Goal: Task Accomplishment & Management: Complete application form

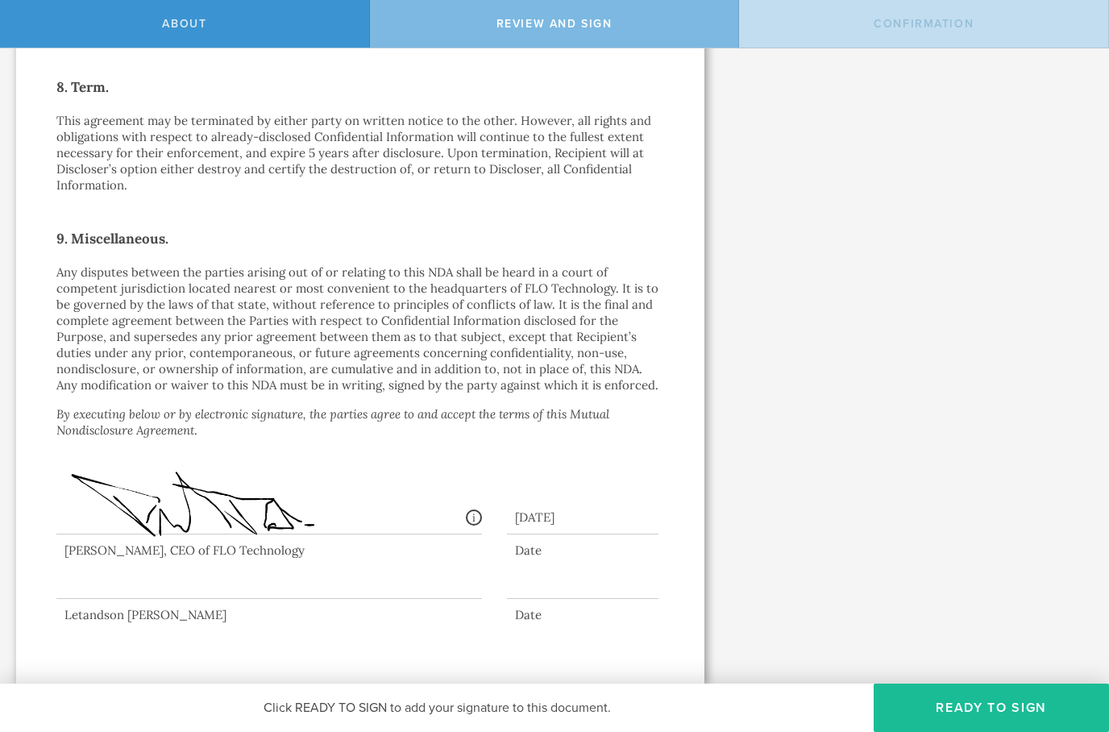
scroll to position [1325, 0]
click at [267, 567] on div at bounding box center [269, 566] width 426 height 64
click at [247, 588] on div at bounding box center [269, 566] width 426 height 64
click at [359, 593] on div at bounding box center [269, 566] width 426 height 64
click at [361, 592] on div at bounding box center [269, 566] width 426 height 64
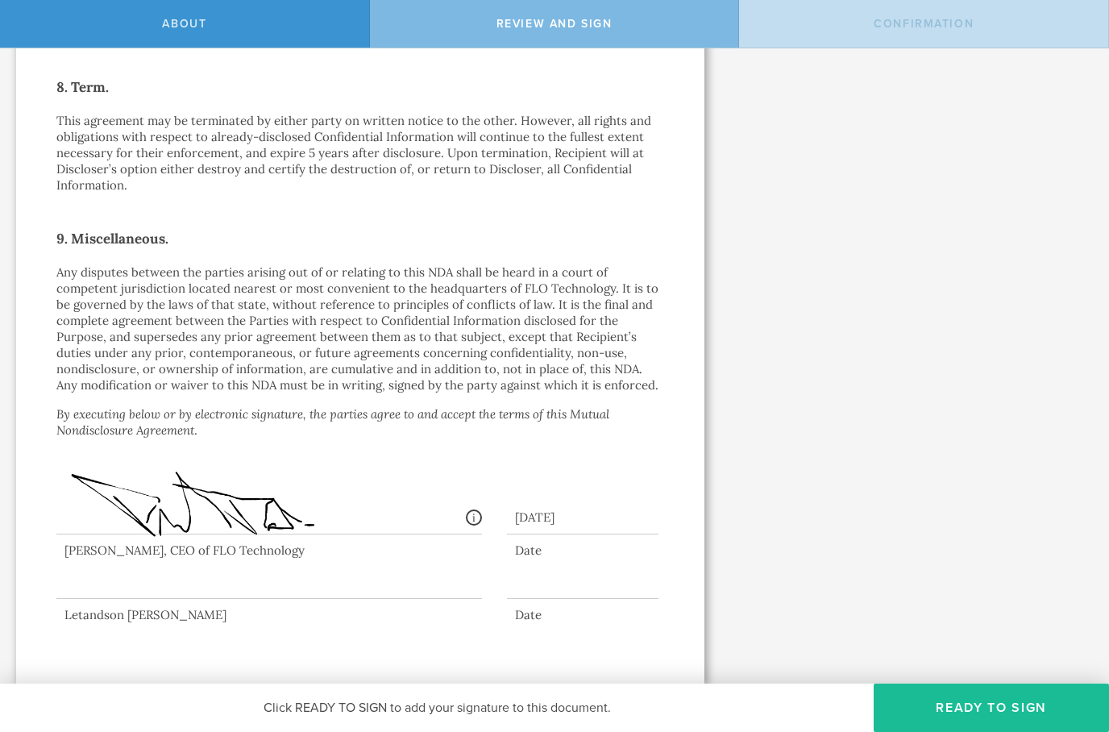
click at [623, 583] on div at bounding box center [583, 586] width 152 height 25
click at [564, 580] on div at bounding box center [583, 586] width 152 height 25
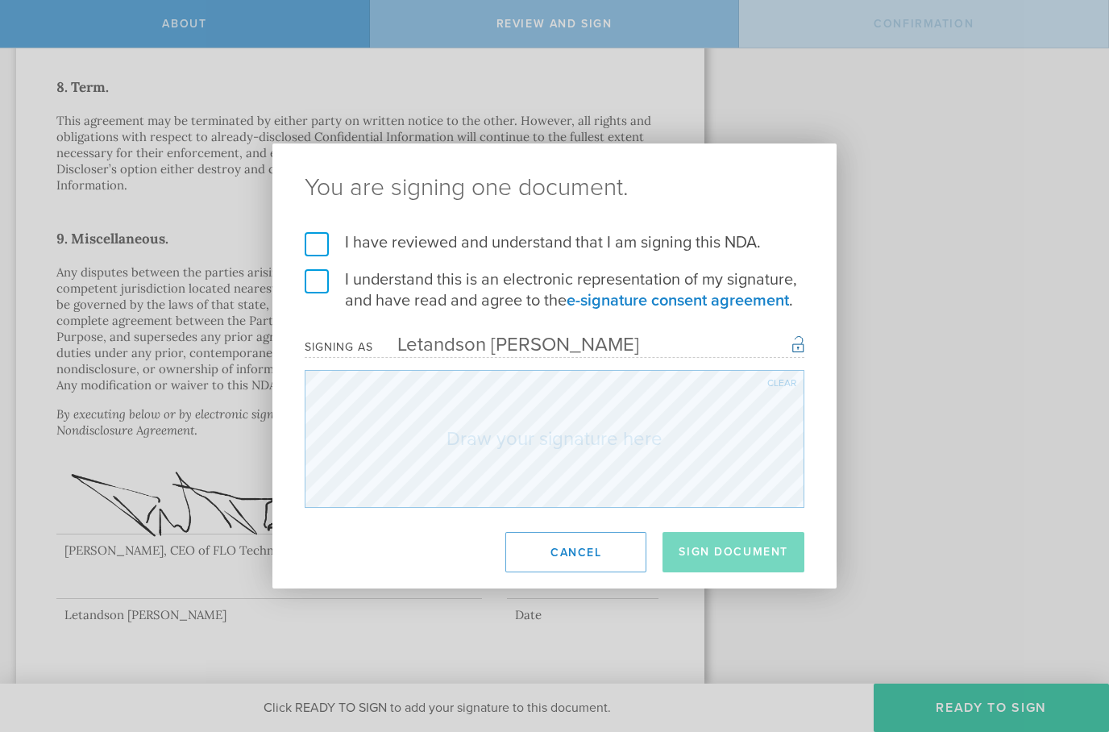
click input "I have reviewed and understand that I am signing this NDA." at bounding box center [0, 0] width 0 height 0
click at [335, 233] on label "I have reviewed and understand that I am signing this NDA." at bounding box center [555, 242] width 500 height 21
click input "I understand this is an electronic representation of my signature, and have rea…" at bounding box center [0, 0] width 0 height 0
click at [325, 275] on label "I understand this is an electronic representation of my signature, and have rea…" at bounding box center [555, 290] width 500 height 42
click at [783, 385] on div "Clear" at bounding box center [781, 383] width 29 height 10
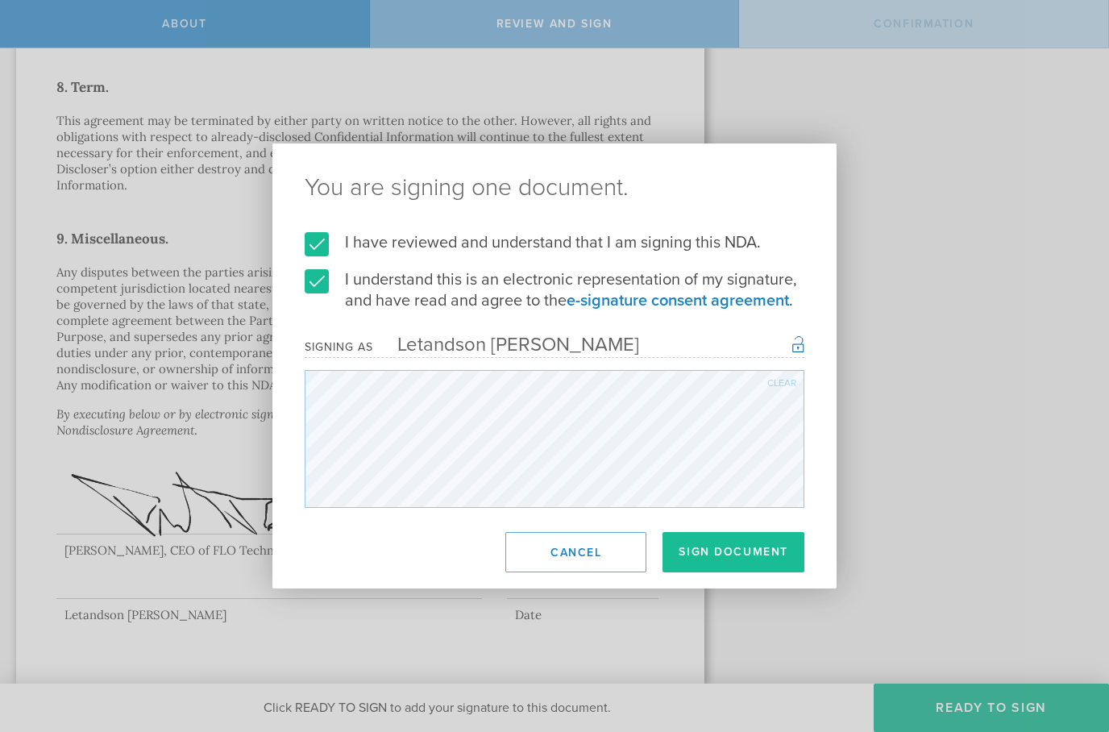
click at [786, 387] on div "Clear" at bounding box center [781, 383] width 29 height 10
click at [782, 388] on div "Clear" at bounding box center [781, 383] width 29 height 10
click at [782, 382] on div "Clear" at bounding box center [781, 383] width 29 height 10
click at [781, 387] on div "Clear" at bounding box center [781, 383] width 29 height 10
click at [784, 379] on div "Clear" at bounding box center [781, 383] width 29 height 10
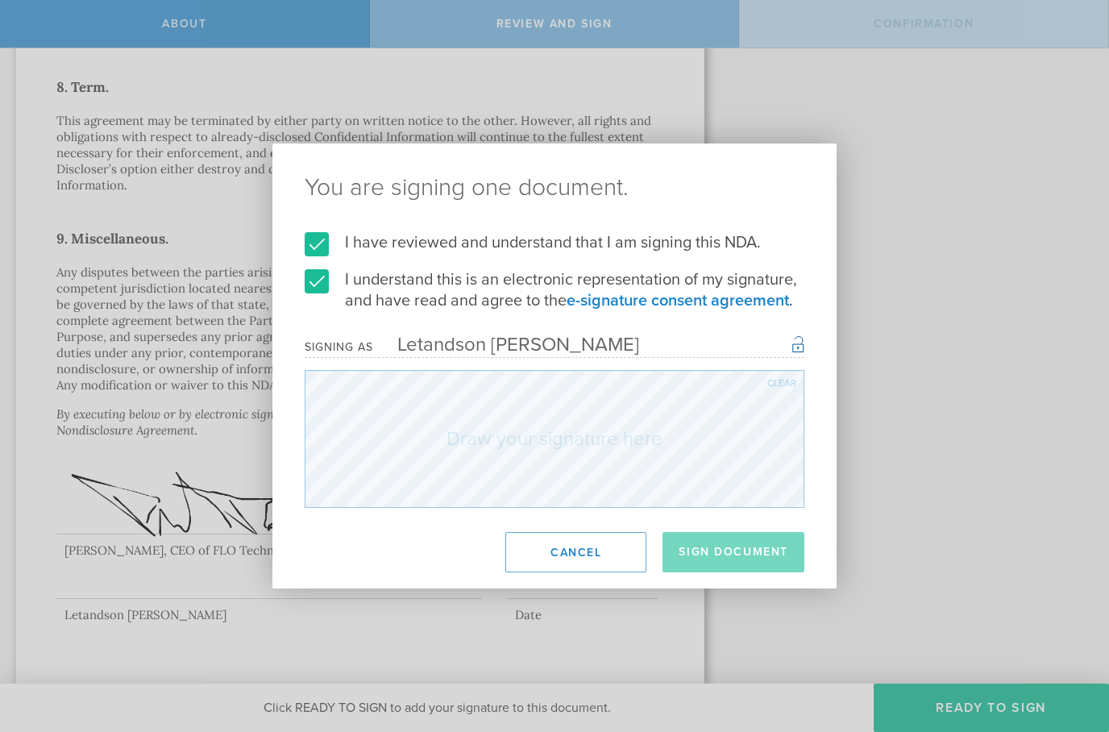
click at [776, 381] on div "Clear" at bounding box center [781, 383] width 29 height 10
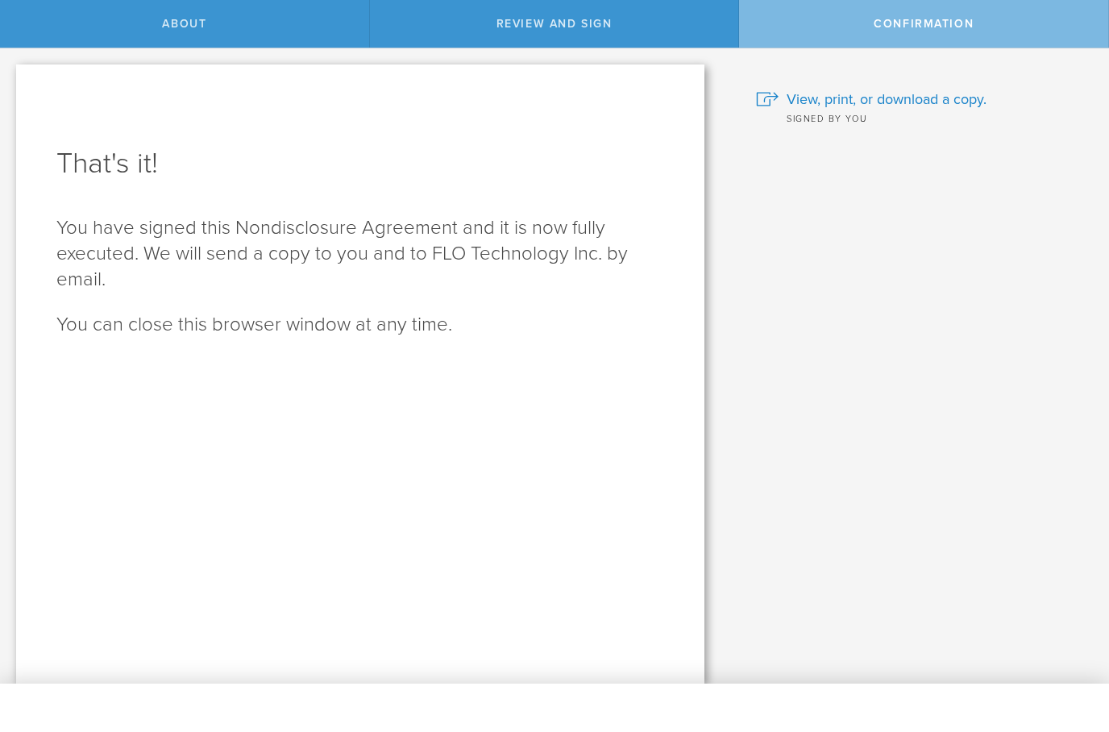
scroll to position [0, 0]
click at [954, 29] on span "Confirmation" at bounding box center [924, 24] width 100 height 14
click at [664, 18] on div "Review and sign" at bounding box center [555, 24] width 370 height 48
click at [607, 25] on span "Review and sign" at bounding box center [555, 24] width 116 height 14
